Goal: Information Seeking & Learning: Find specific fact

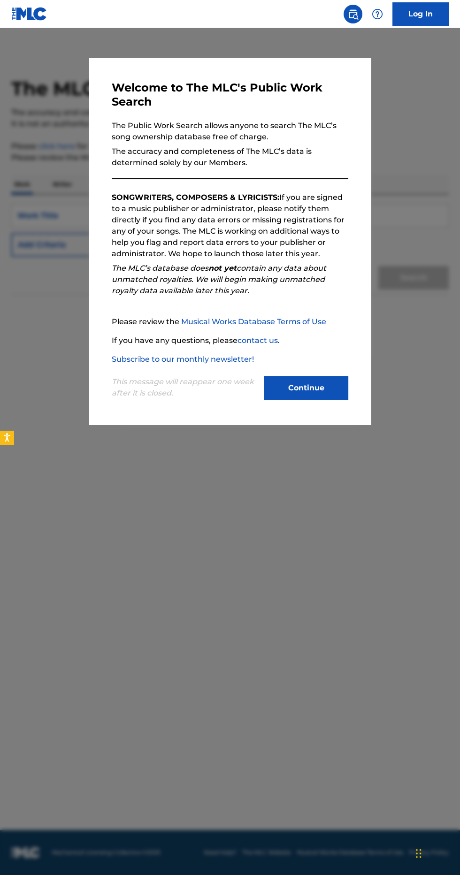
scroll to position [67, 0]
click at [292, 400] on button "Continue" at bounding box center [306, 387] width 84 height 23
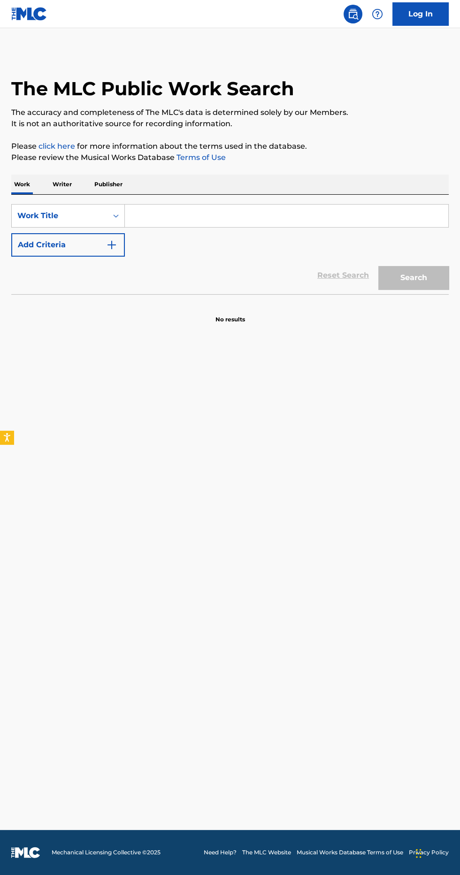
click at [214, 204] on input "Search Form" at bounding box center [286, 215] width 323 height 23
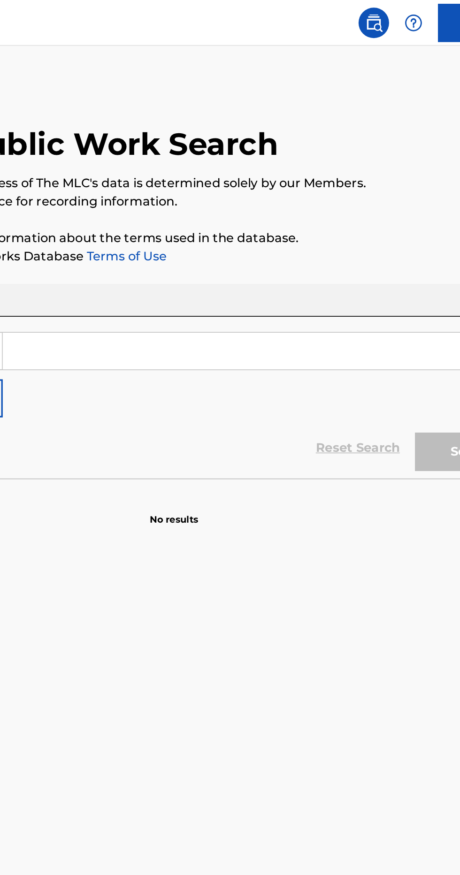
scroll to position [58, 0]
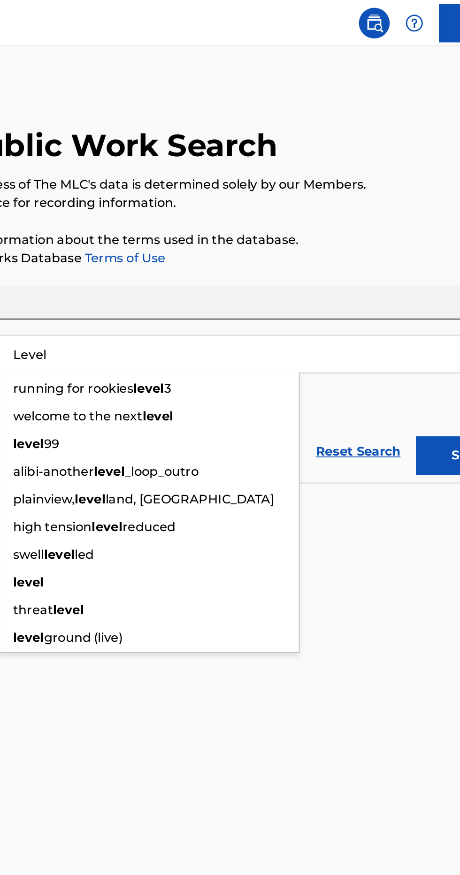
type input "Level"
click at [378, 266] on button "Search" at bounding box center [413, 277] width 70 height 23
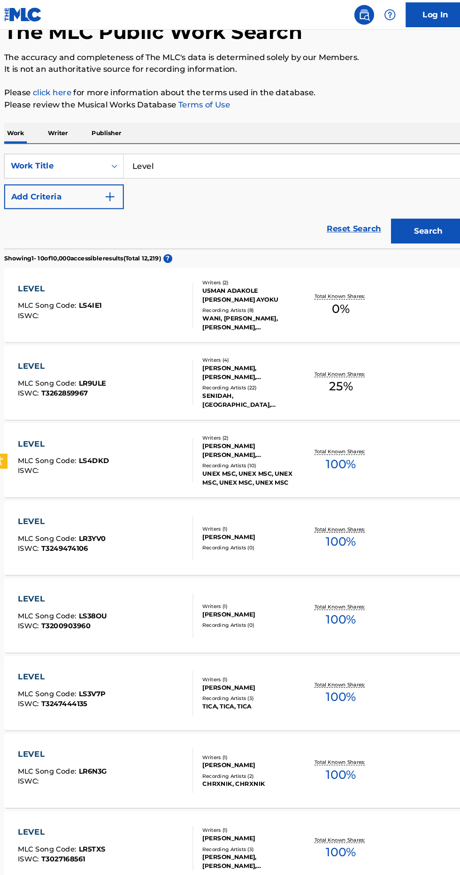
click at [109, 187] on img "Search Form" at bounding box center [111, 186] width 11 height 11
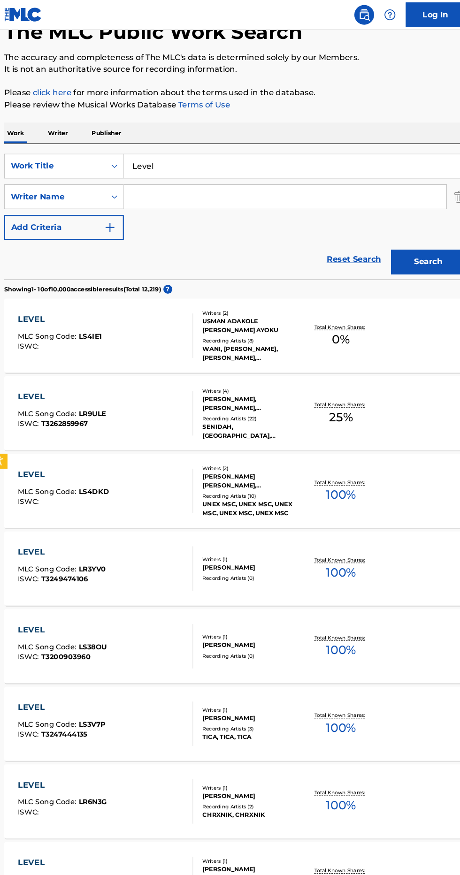
click at [218, 186] on input "Search Form" at bounding box center [278, 186] width 306 height 23
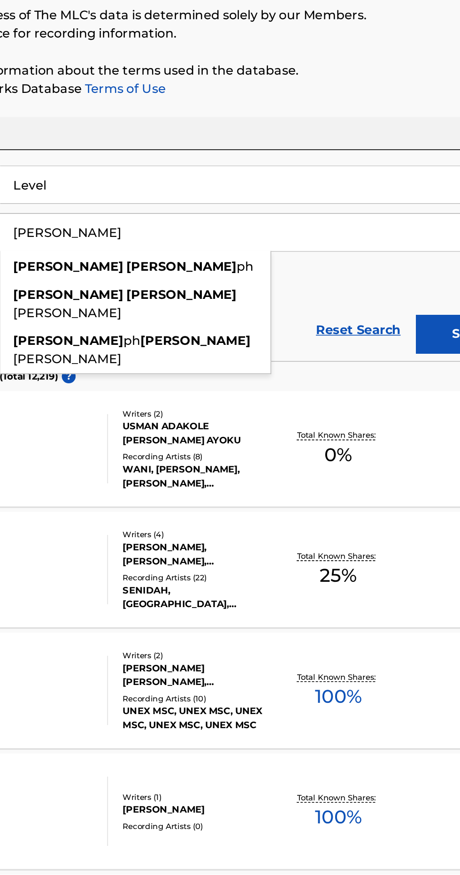
click at [244, 222] on div "[PERSON_NAME] [PERSON_NAME] [PERSON_NAME]" at bounding box center [207, 230] width 165 height 28
type input "[PERSON_NAME] [PERSON_NAME] [PERSON_NAME]"
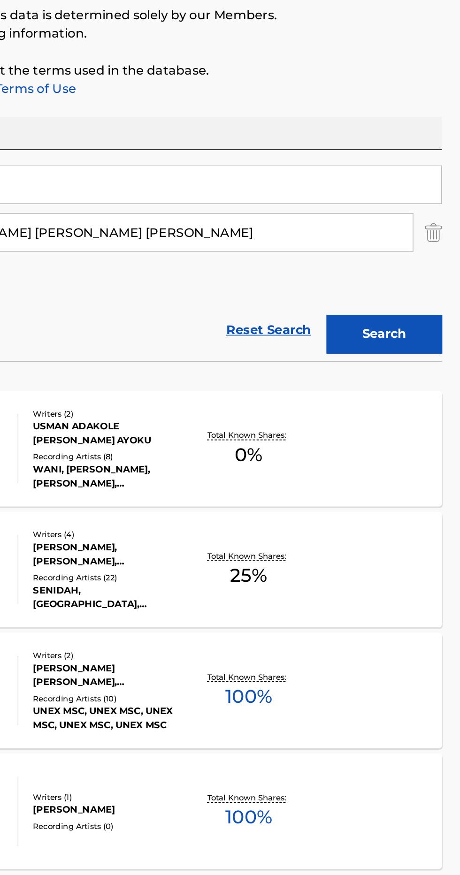
click at [410, 252] on button "Search" at bounding box center [413, 248] width 70 height 23
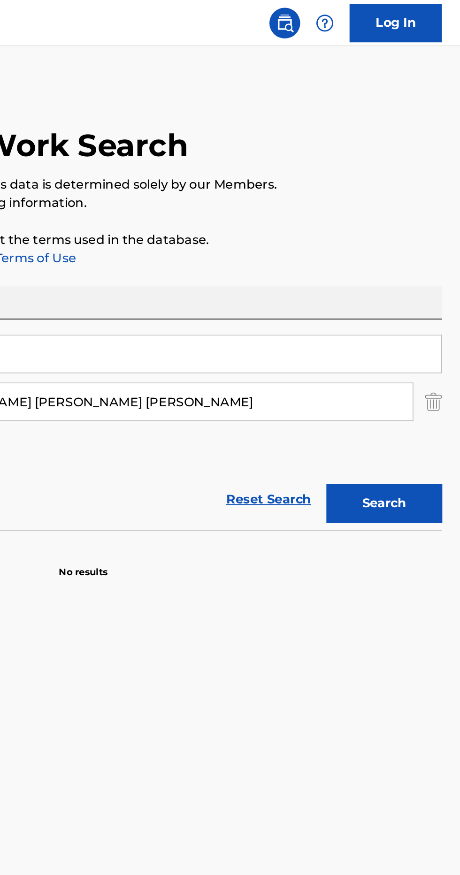
scroll to position [0, 0]
